Goal: Task Accomplishment & Management: Manage account settings

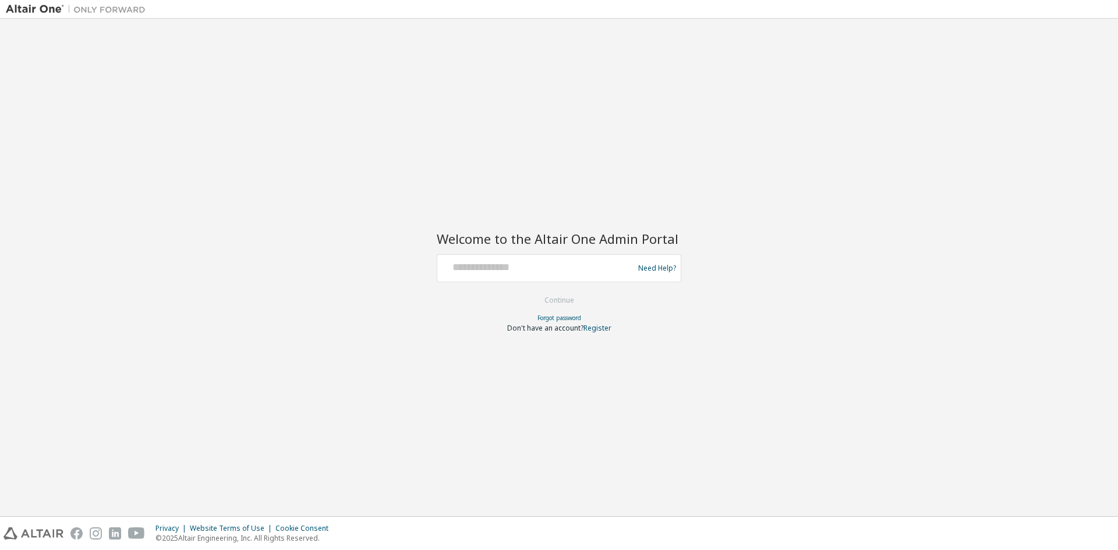
click at [554, 276] on div at bounding box center [537, 268] width 190 height 22
click at [519, 273] on input "text" at bounding box center [537, 265] width 190 height 17
type input "**********"
click at [548, 299] on button "Continue" at bounding box center [559, 300] width 54 height 17
